Goal: Task Accomplishment & Management: Complete application form

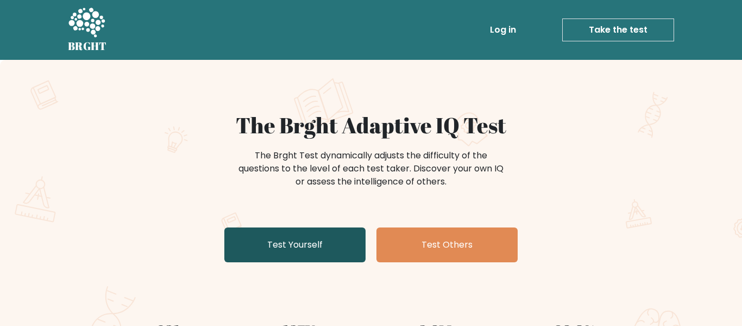
click at [332, 246] on link "Test Yourself" at bounding box center [294, 244] width 141 height 35
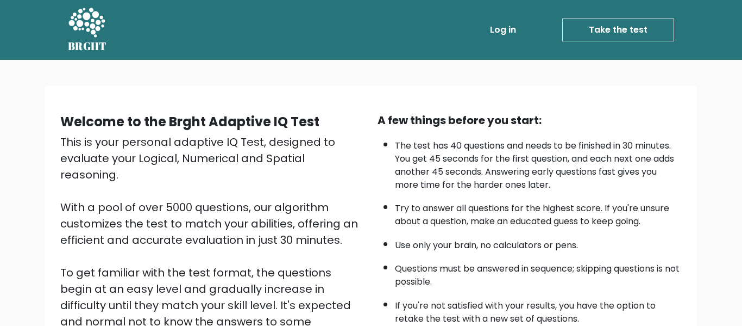
scroll to position [172, 0]
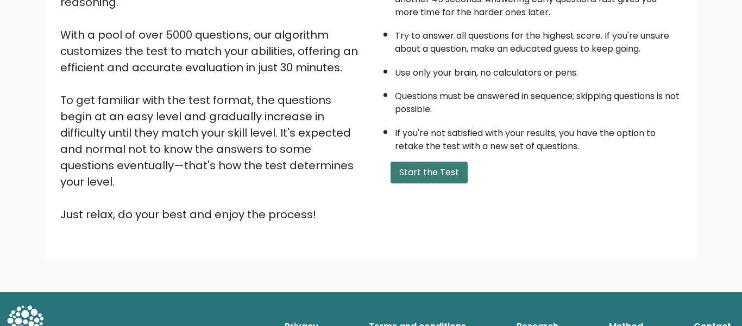
click at [448, 175] on button "Start the Test" at bounding box center [429, 172] width 77 height 22
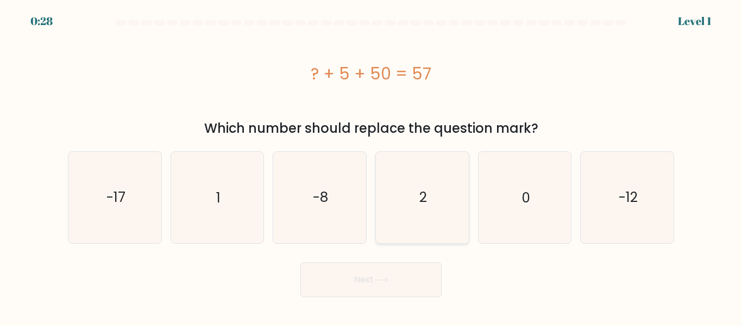
click at [398, 202] on icon "2" at bounding box center [422, 197] width 91 height 91
click at [372, 166] on input "d. 2" at bounding box center [371, 164] width 1 height 3
radio input "true"
click at [368, 285] on button "Next" at bounding box center [371, 279] width 141 height 35
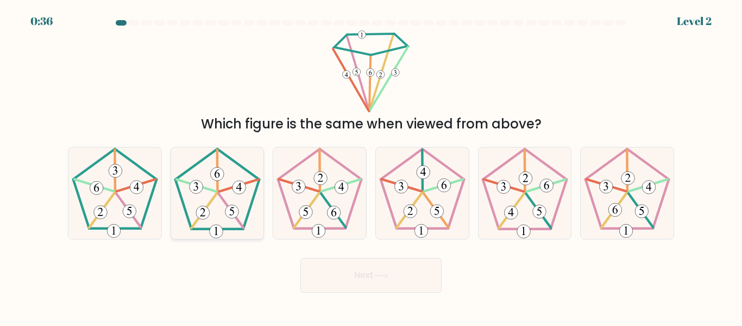
click at [217, 207] on icon at bounding box center [217, 192] width 91 height 91
click at [371, 166] on input "b." at bounding box center [371, 164] width 1 height 3
radio input "true"
click at [381, 288] on button "Next" at bounding box center [371, 275] width 141 height 35
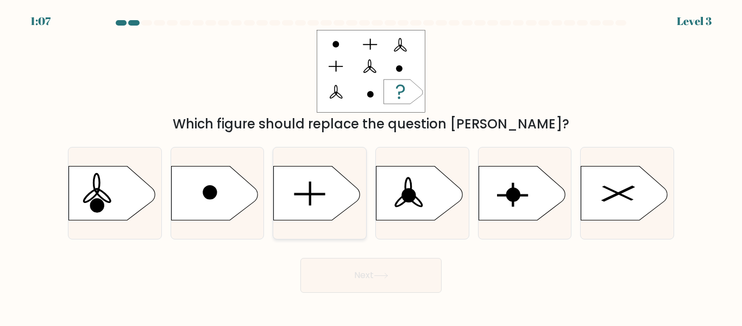
click at [322, 193] on rect at bounding box center [310, 194] width 31 height 2
click at [371, 166] on input "c." at bounding box center [371, 164] width 1 height 3
radio input "true"
click at [371, 283] on button "Next" at bounding box center [371, 275] width 141 height 35
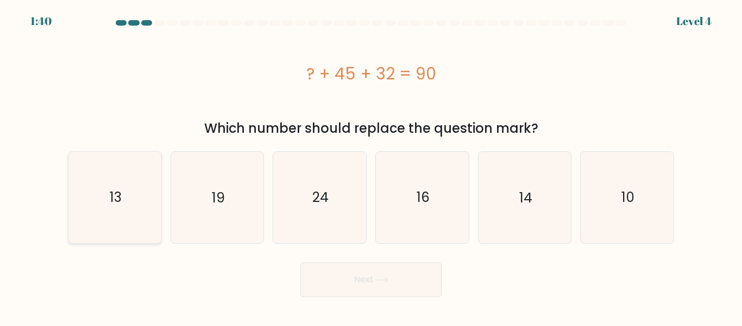
click at [131, 204] on icon "13" at bounding box center [115, 197] width 91 height 91
click at [371, 166] on input "a. 13" at bounding box center [371, 164] width 1 height 3
radio input "true"
click at [371, 285] on button "Next" at bounding box center [371, 279] width 141 height 35
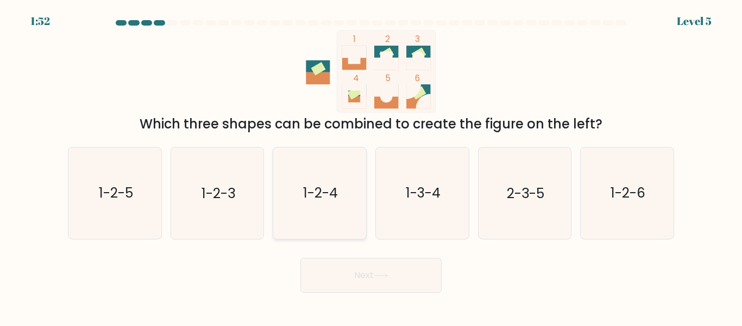
click at [311, 159] on icon "1-2-4" at bounding box center [319, 192] width 91 height 91
click at [371, 163] on input "c. 1-2-4" at bounding box center [371, 164] width 1 height 3
radio input "true"
click at [381, 285] on button "Next" at bounding box center [371, 275] width 141 height 35
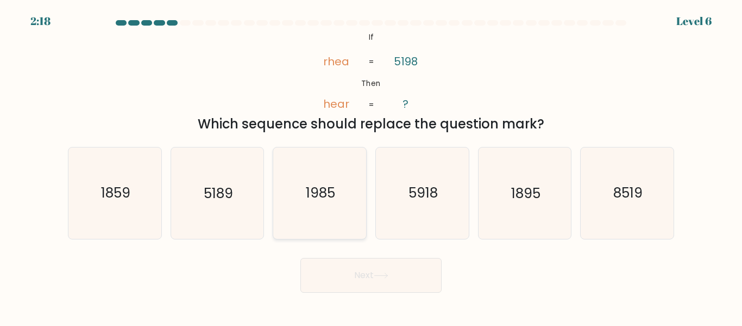
click at [317, 219] on icon "1985" at bounding box center [319, 192] width 91 height 91
click at [371, 166] on input "c. 1985" at bounding box center [371, 164] width 1 height 3
radio input "true"
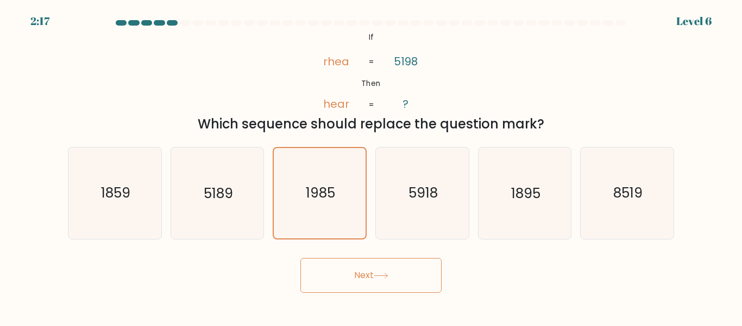
click at [368, 283] on button "Next" at bounding box center [371, 275] width 141 height 35
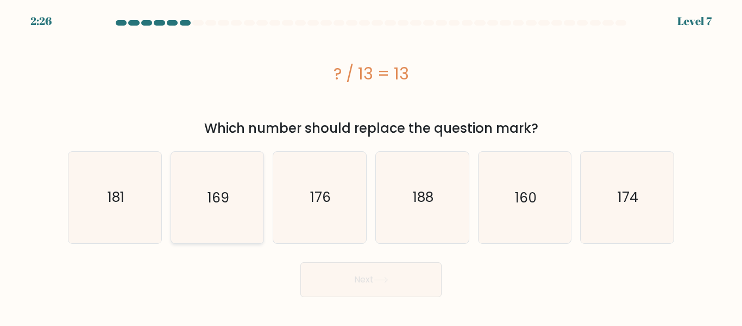
click at [201, 197] on icon "169" at bounding box center [217, 197] width 91 height 91
click at [371, 166] on input "b. 169" at bounding box center [371, 164] width 1 height 3
radio input "true"
click at [317, 281] on button "Next" at bounding box center [371, 279] width 141 height 35
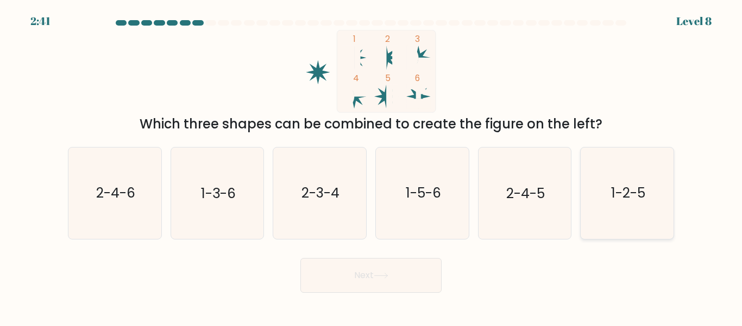
click at [641, 196] on text "1-2-5" at bounding box center [628, 193] width 34 height 19
click at [372, 166] on input "f. 1-2-5" at bounding box center [371, 164] width 1 height 3
radio input "true"
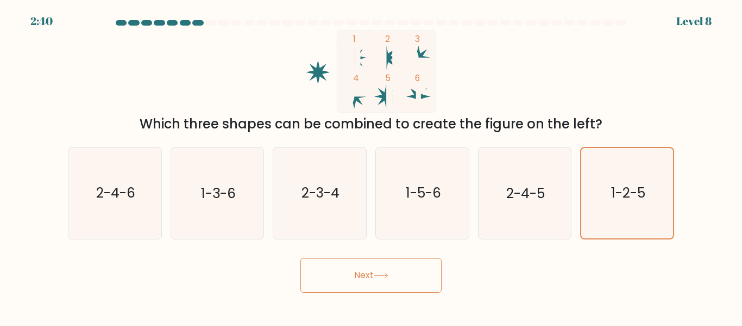
click at [378, 279] on button "Next" at bounding box center [371, 275] width 141 height 35
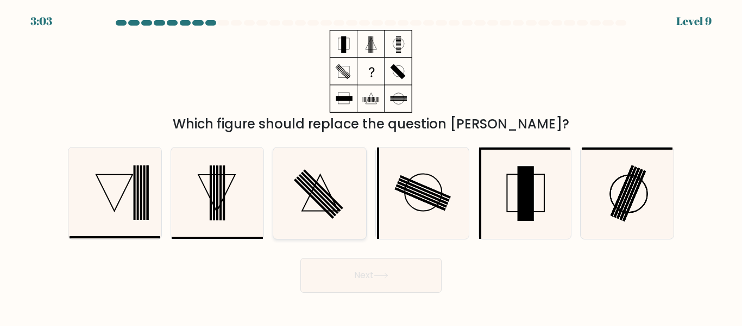
click at [311, 185] on rect at bounding box center [319, 194] width 40 height 40
click at [371, 166] on input "c." at bounding box center [371, 164] width 1 height 3
radio input "true"
click at [322, 286] on button "Next" at bounding box center [371, 275] width 141 height 35
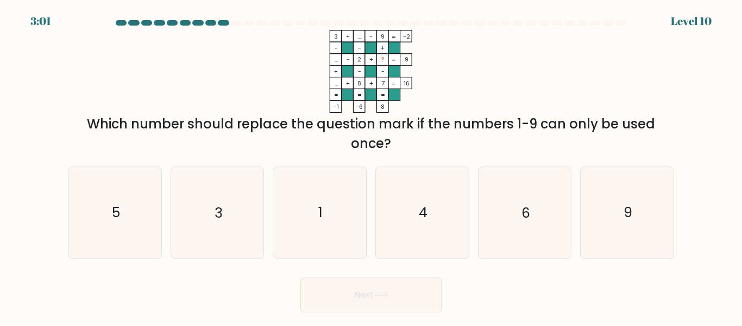
click at [332, 279] on button "Next" at bounding box center [371, 294] width 141 height 35
click at [518, 215] on icon "6" at bounding box center [524, 212] width 91 height 91
click at [372, 166] on input "e. 6" at bounding box center [371, 164] width 1 height 3
radio input "true"
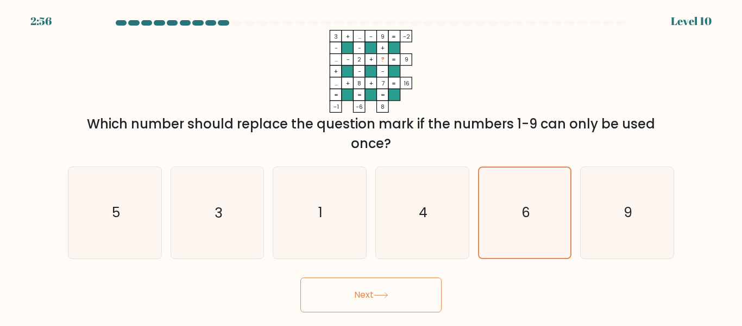
click at [401, 301] on button "Next" at bounding box center [371, 294] width 141 height 35
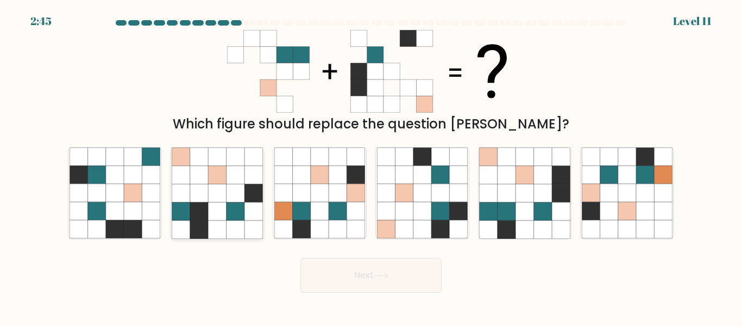
click at [234, 209] on icon at bounding box center [236, 211] width 18 height 18
click at [371, 166] on input "b." at bounding box center [371, 164] width 1 height 3
radio input "true"
click at [357, 291] on button "Next" at bounding box center [371, 275] width 141 height 35
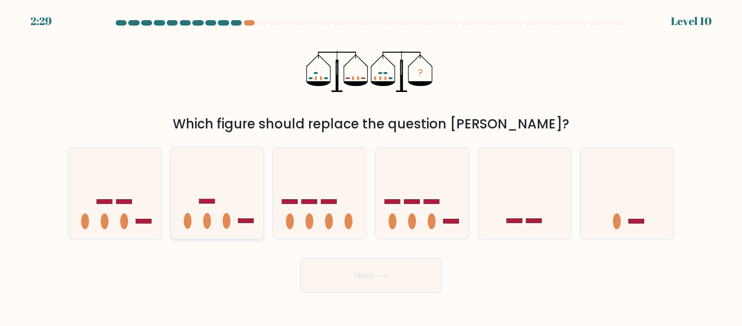
click at [211, 191] on icon at bounding box center [217, 192] width 93 height 77
click at [371, 166] on input "b." at bounding box center [371, 164] width 1 height 3
radio input "true"
click at [349, 278] on button "Next" at bounding box center [371, 275] width 141 height 35
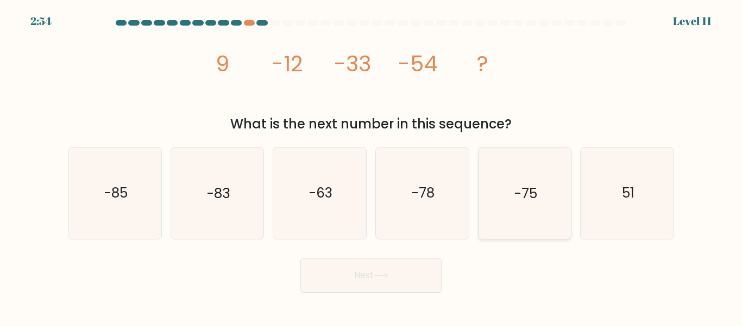
click at [503, 203] on icon "-75" at bounding box center [524, 192] width 91 height 91
click at [372, 166] on input "e. -75" at bounding box center [371, 164] width 1 height 3
radio input "true"
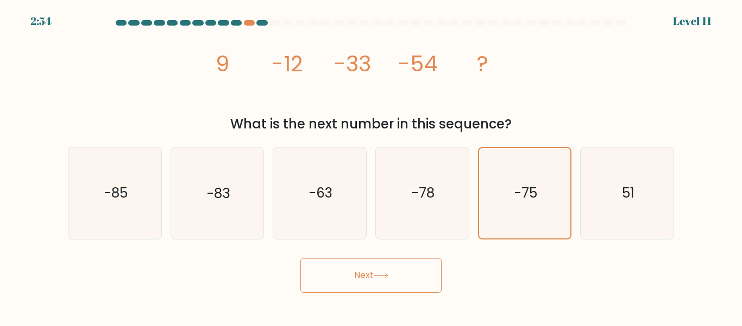
click at [371, 267] on button "Next" at bounding box center [371, 275] width 141 height 35
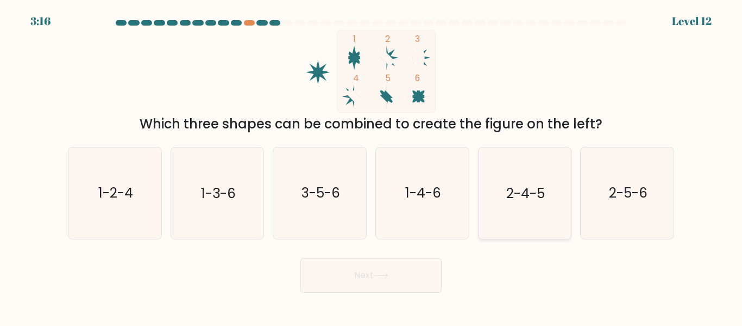
click at [520, 188] on text "2-4-5" at bounding box center [526, 193] width 39 height 19
click at [372, 166] on input "e. 2-4-5" at bounding box center [371, 164] width 1 height 3
radio input "true"
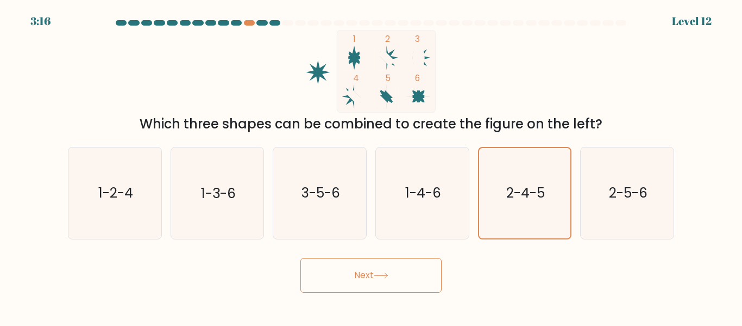
click at [392, 285] on button "Next" at bounding box center [371, 275] width 141 height 35
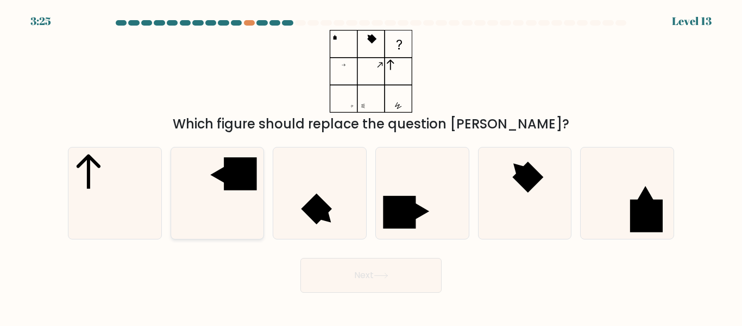
click at [234, 207] on icon at bounding box center [217, 192] width 91 height 91
click at [371, 166] on input "b." at bounding box center [371, 164] width 1 height 3
radio input "true"
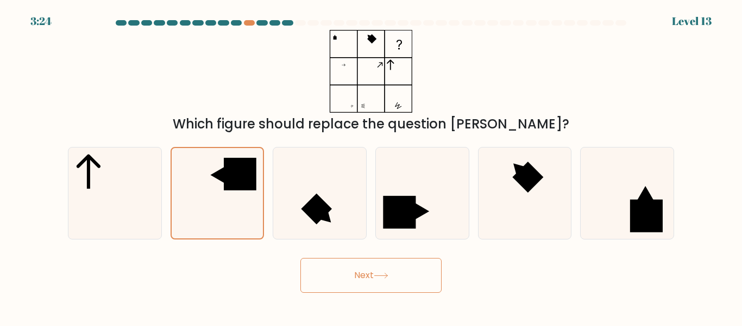
click at [374, 290] on button "Next" at bounding box center [371, 275] width 141 height 35
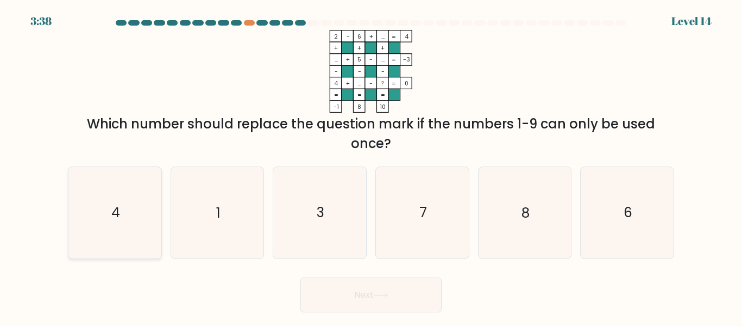
click at [140, 220] on icon "4" at bounding box center [115, 212] width 91 height 91
click at [371, 166] on input "a. 4" at bounding box center [371, 164] width 1 height 3
radio input "true"
click at [323, 296] on button "Next" at bounding box center [371, 294] width 141 height 35
